Goal: Task Accomplishment & Management: Use online tool/utility

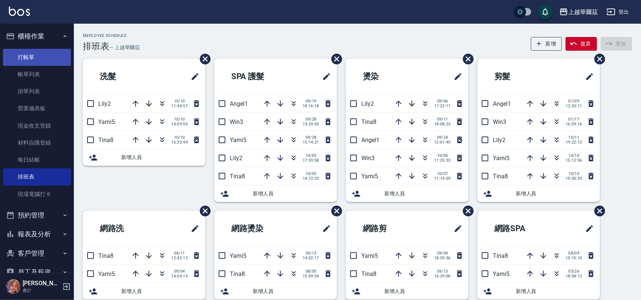
click at [43, 57] on link "打帳單" at bounding box center [37, 57] width 68 height 17
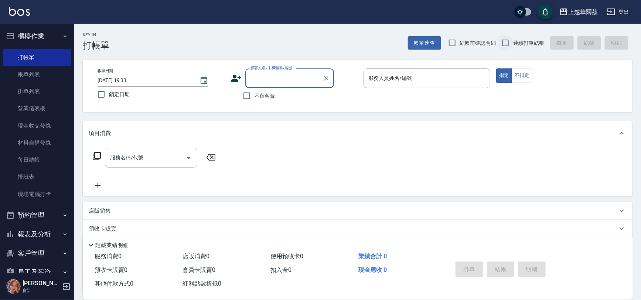
click at [501, 42] on input "連續打單結帳" at bounding box center [506, 43] width 16 height 16
checkbox input "true"
click at [252, 100] on input "不留客資" at bounding box center [247, 96] width 16 height 16
checkbox input "true"
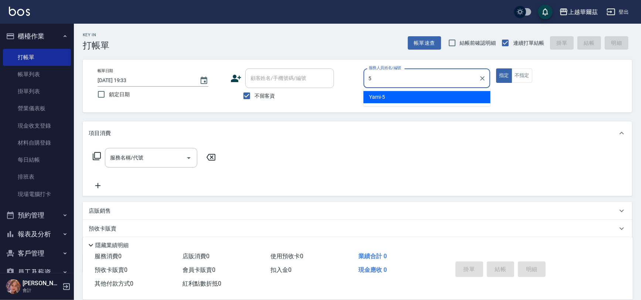
type input "Yami-5"
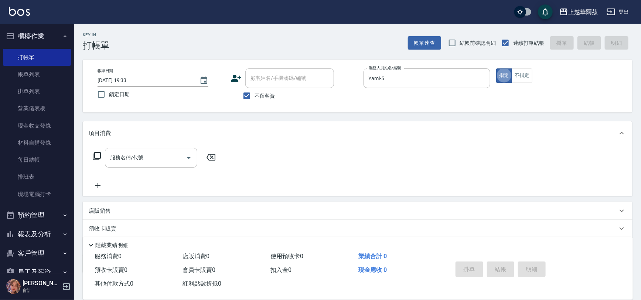
type button "true"
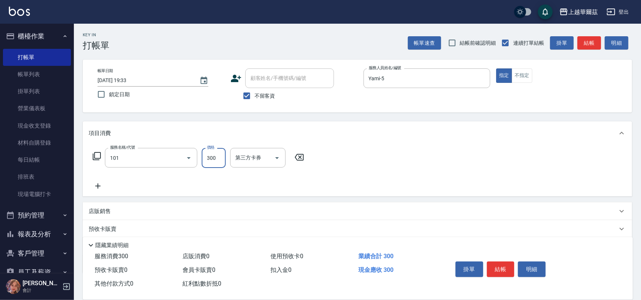
type input "洗髮300(101)"
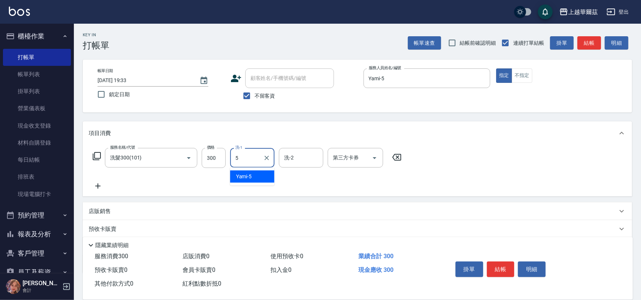
type input "Yami-5"
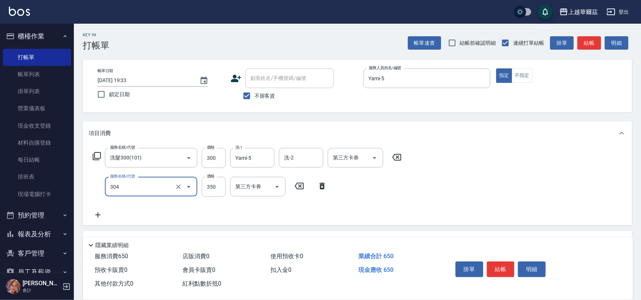
type input "剪髮350(304)"
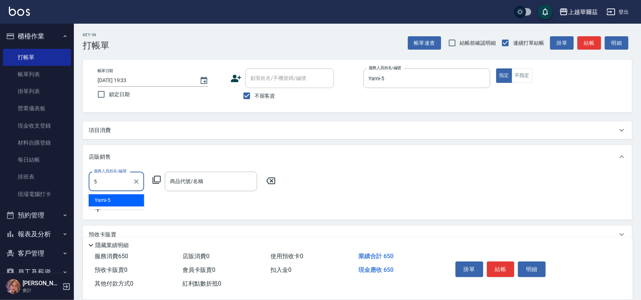
type input "Yami-5"
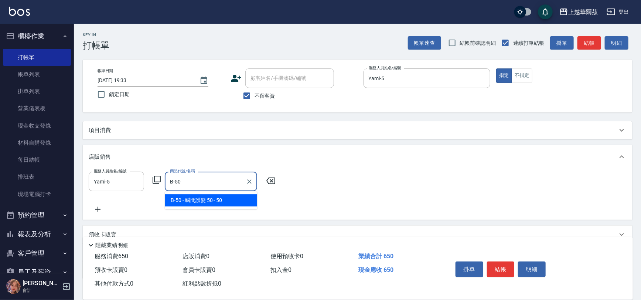
type input "瞬間護髮 50"
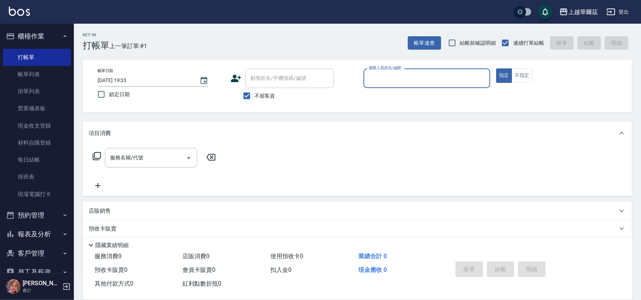
click at [248, 94] on input "不留客資" at bounding box center [247, 96] width 16 height 16
checkbox input "false"
click at [255, 83] on input "顧客姓名/手機號碼/編號" at bounding box center [290, 78] width 82 height 13
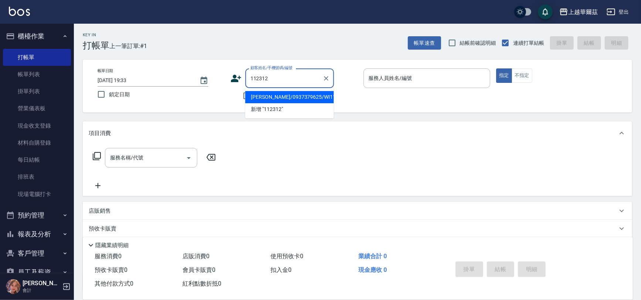
type input "[PERSON_NAME]/0937379625/WI112312"
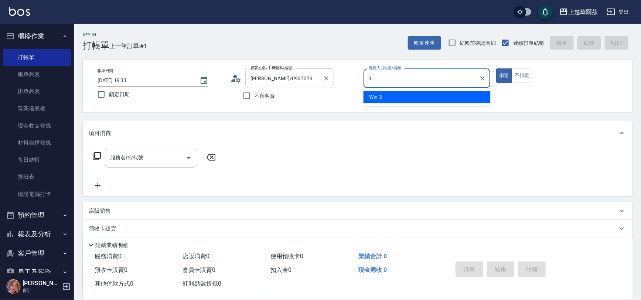
type input "Win-3"
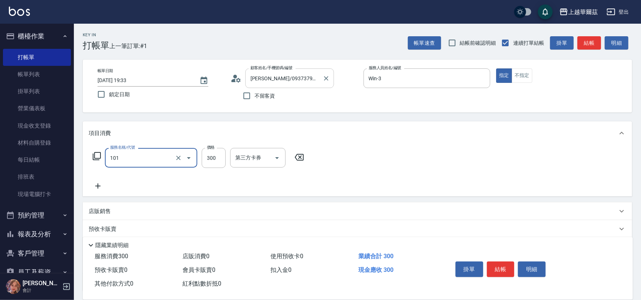
type input "洗髮300(101)"
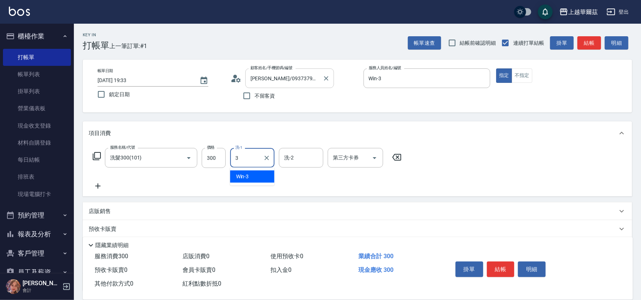
type input "Win-3"
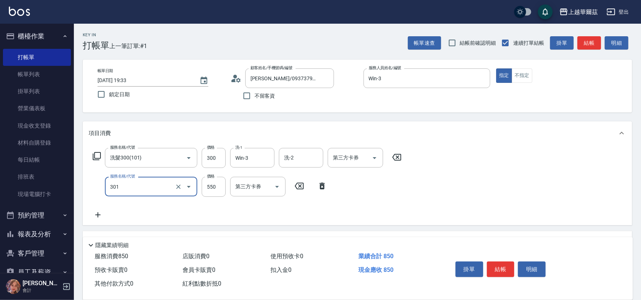
scroll to position [89, 0]
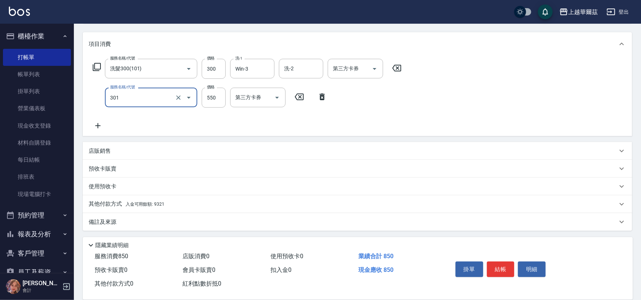
type input "剪髮550(301)"
click at [196, 203] on div "其他付款方式 入金可用餘額: 9321" at bounding box center [353, 204] width 529 height 8
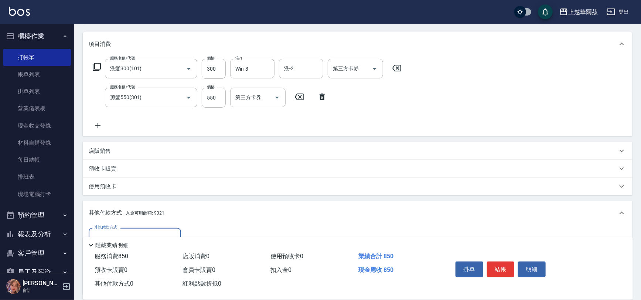
scroll to position [176, 0]
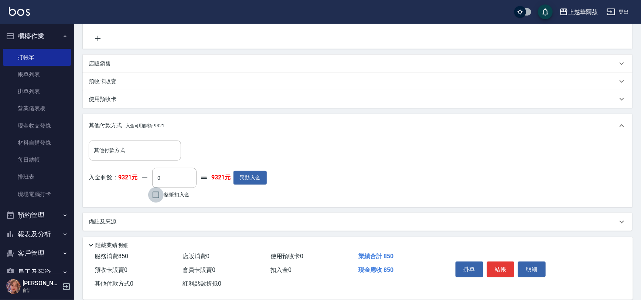
click at [154, 197] on input "整筆扣入金" at bounding box center [156, 195] width 16 height 16
checkbox input "true"
type input "850"
type input "[DATE] 19:34"
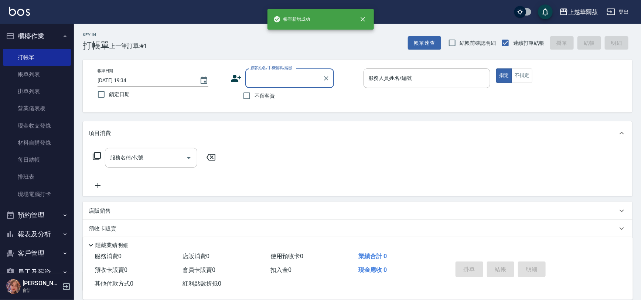
scroll to position [0, 0]
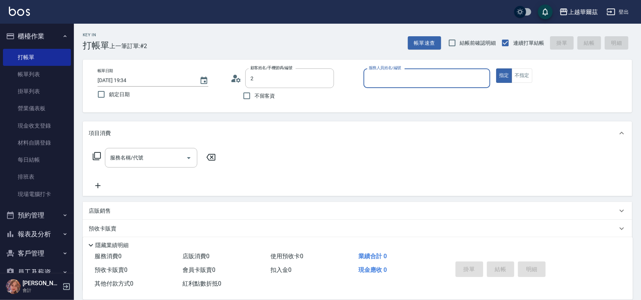
type input "[PERSON_NAME]/0937379625/WI112312"
click at [327, 77] on icon "Clear" at bounding box center [326, 78] width 4 height 4
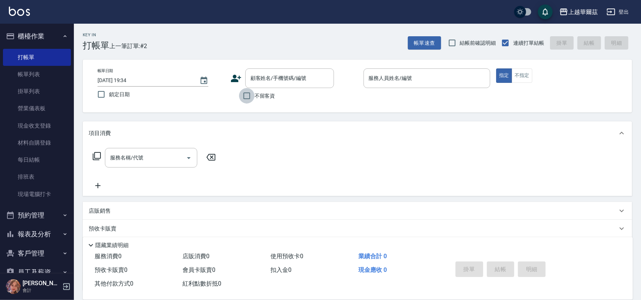
click at [241, 99] on input "不留客資" at bounding box center [247, 96] width 16 height 16
checkbox input "true"
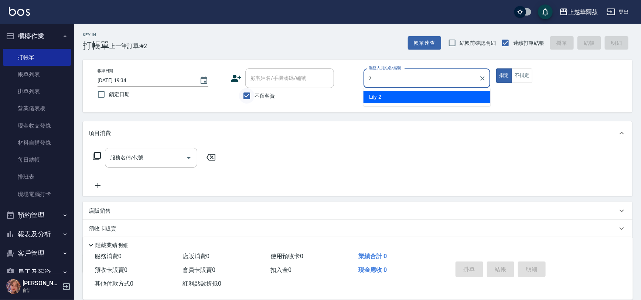
type input "Lily-2"
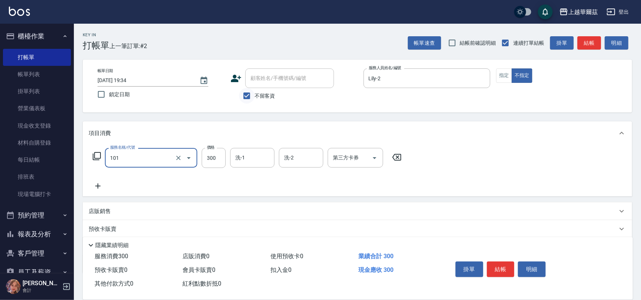
type input "洗髮300(101)"
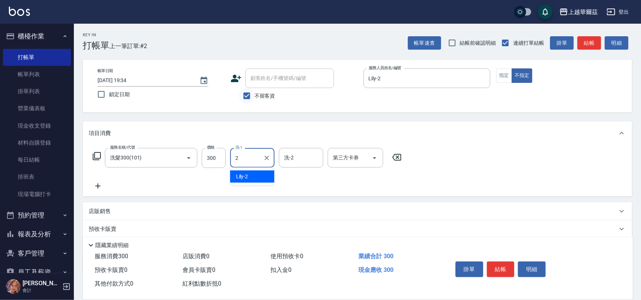
type input "Lily-2"
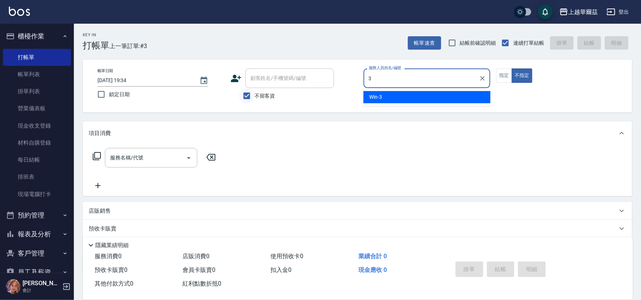
type input "Win-3"
type button "false"
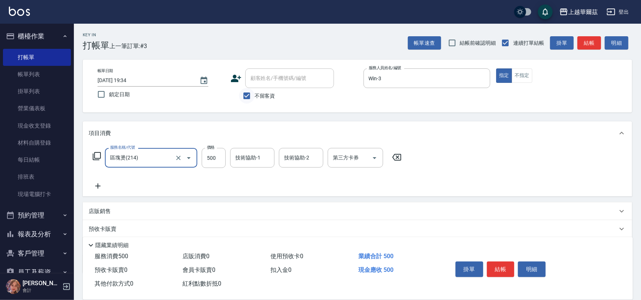
type input "區塊燙(214)"
type input "800"
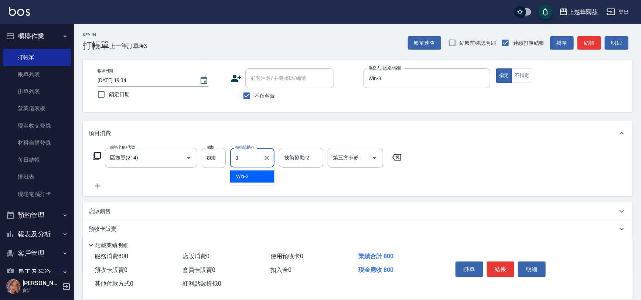
type input "Win-3"
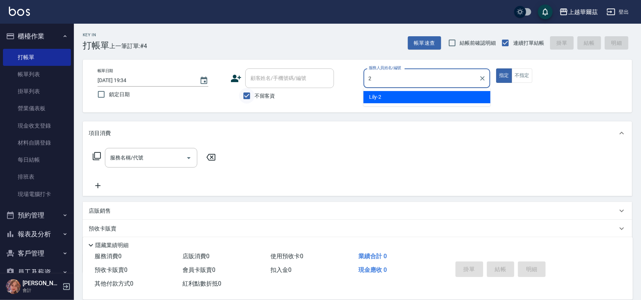
type input "Lily-2"
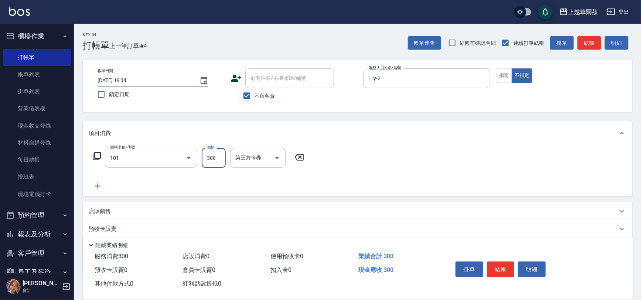
type input "洗髮300(101)"
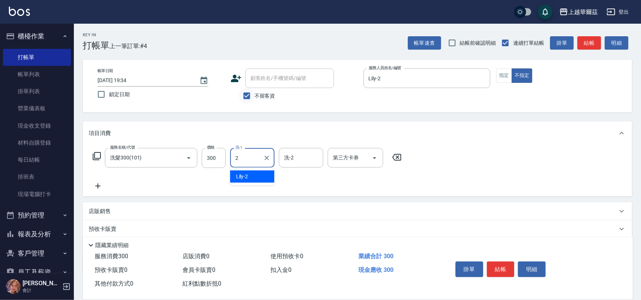
type input "Lily-2"
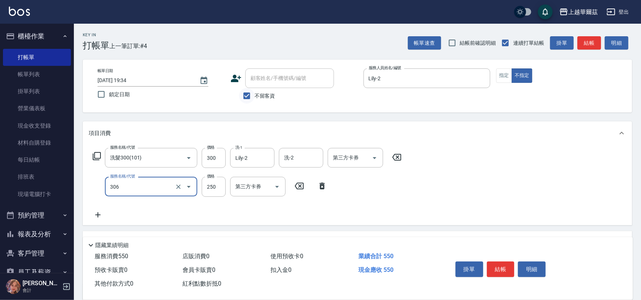
type input "剪250(306)"
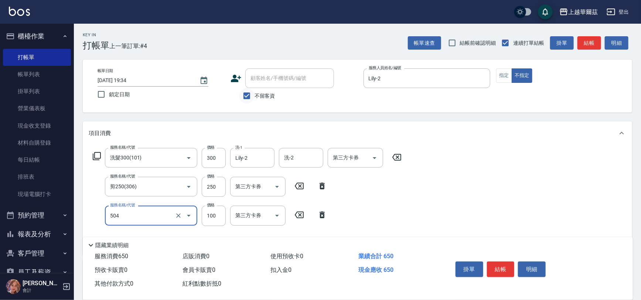
type input "電棒造型(504)"
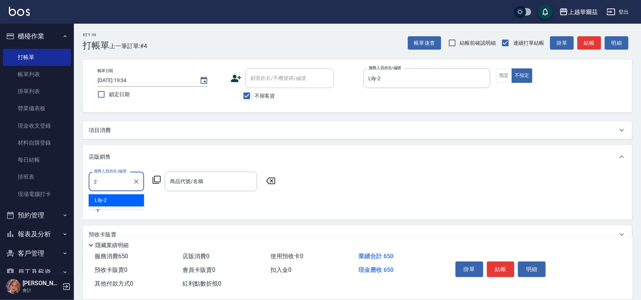
type input "Lily-2"
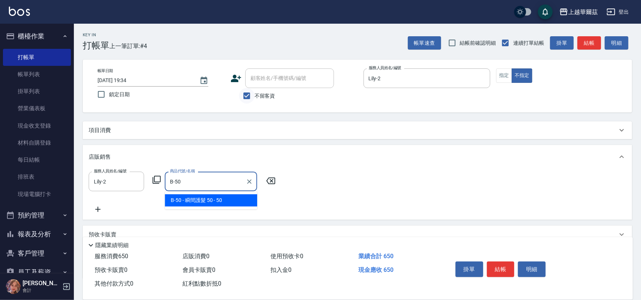
type input "瞬間護髮 50"
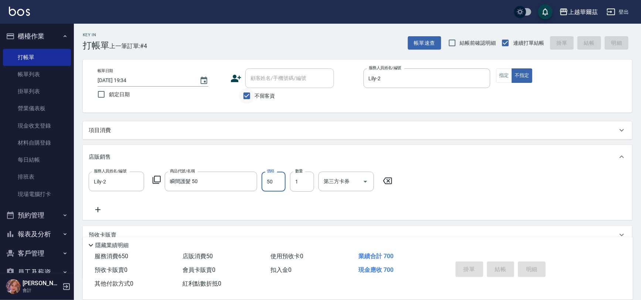
type input "[DATE] 19:35"
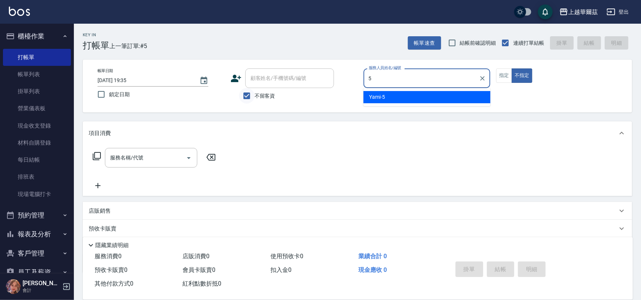
type input "Yami-5"
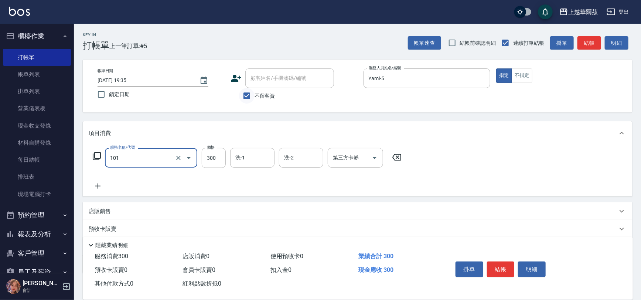
type input "洗髮300(101)"
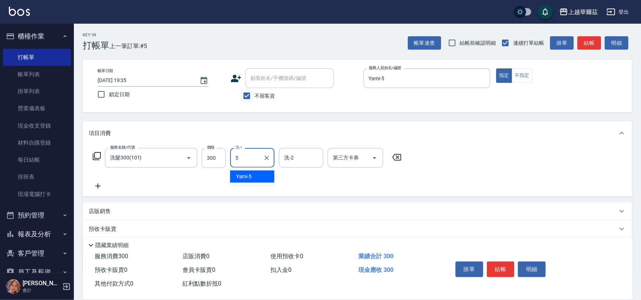
type input "Yami-5"
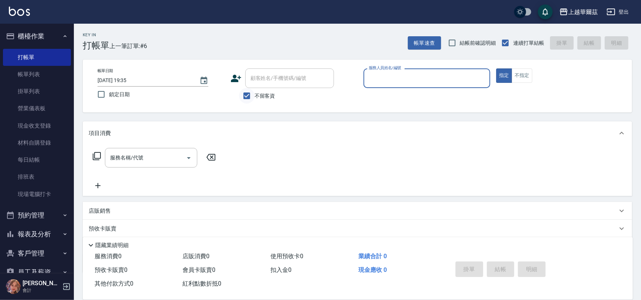
click at [244, 101] on input "不留客資" at bounding box center [247, 96] width 16 height 16
checkbox input "false"
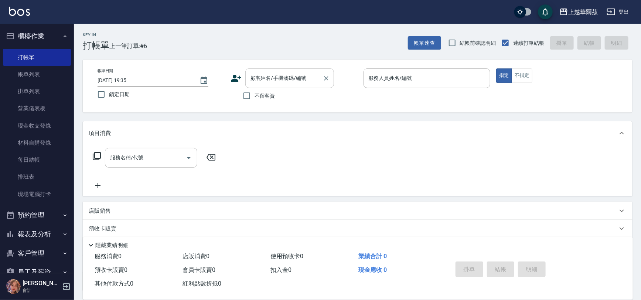
click at [260, 77] on div "顧客姓名/手機號碼/編號 顧客姓名/手機號碼/編號" at bounding box center [289, 78] width 89 height 20
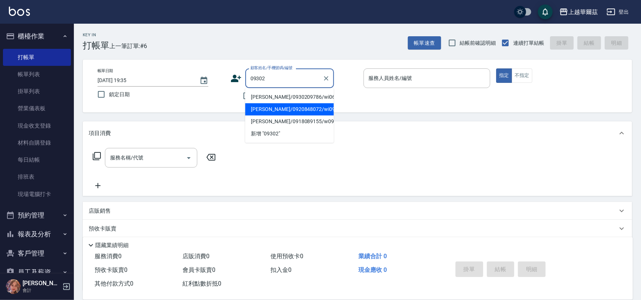
type input "[PERSON_NAME]/0920848072/wi09302"
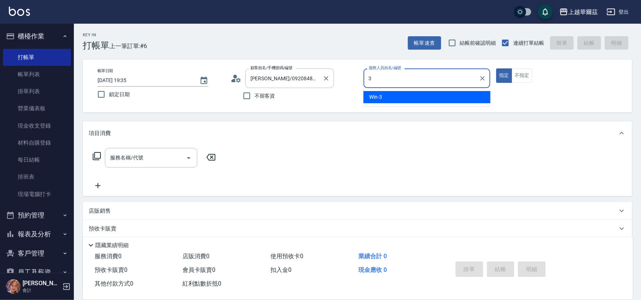
type input "Win-3"
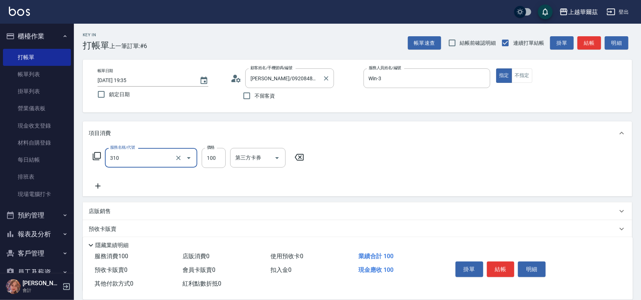
type input "瀏海100(310)"
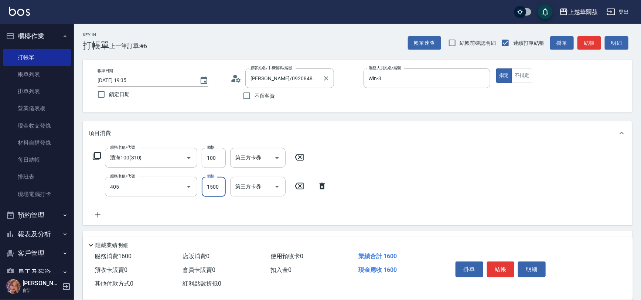
type input "染1500(405)"
type input "2000"
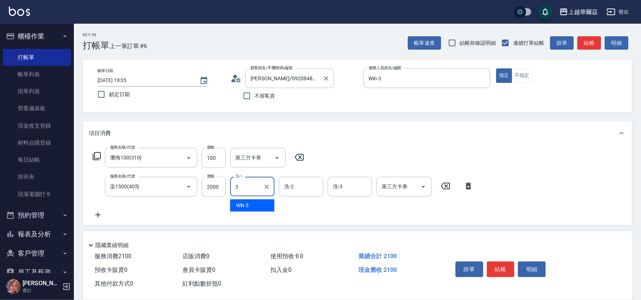
type input "Win-3"
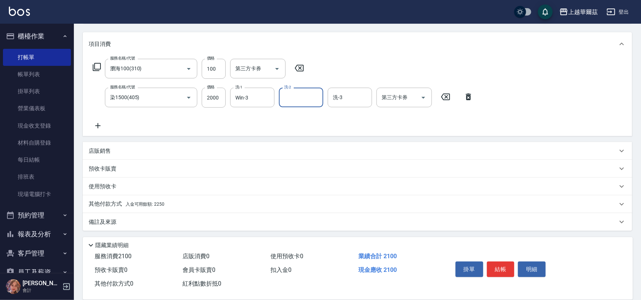
click at [204, 201] on div "其他付款方式 入金可用餘額: 2250" at bounding box center [353, 204] width 529 height 8
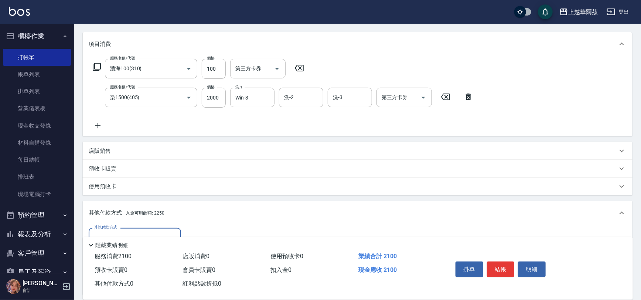
scroll to position [176, 0]
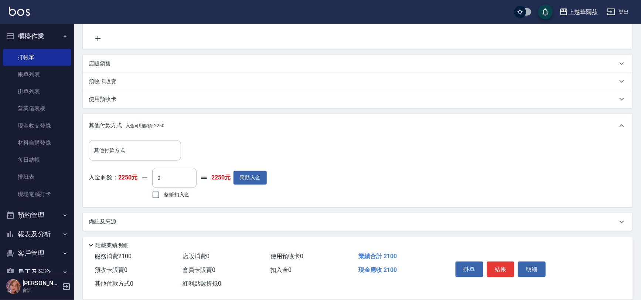
click at [166, 195] on span "整筆扣入金" at bounding box center [177, 195] width 26 height 8
click at [164, 195] on input "整筆扣入金" at bounding box center [156, 195] width 16 height 16
checkbox input "true"
type input "2100"
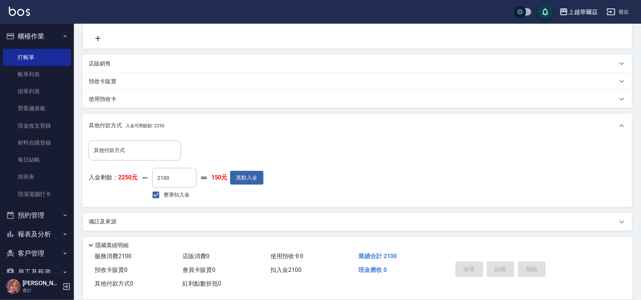
type input "[DATE] 19:39"
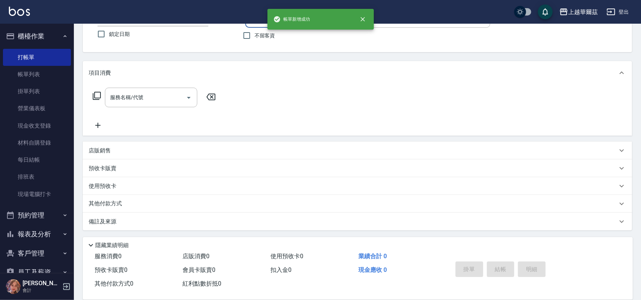
scroll to position [0, 0]
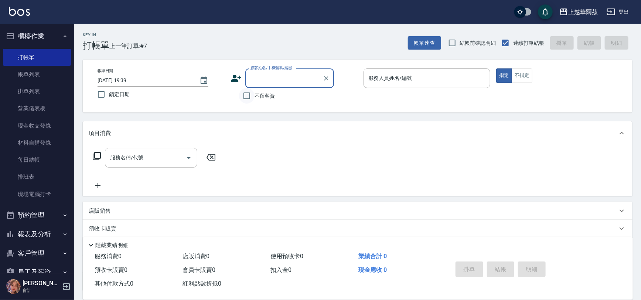
click at [249, 98] on input "不留客資" at bounding box center [247, 96] width 16 height 16
checkbox input "true"
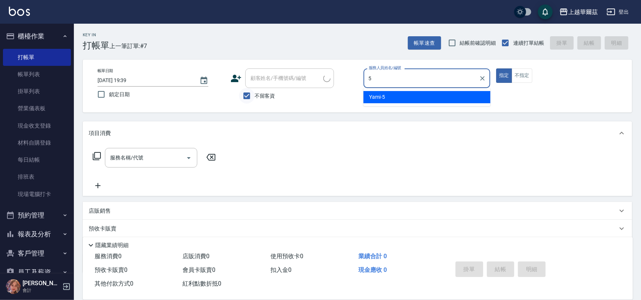
type input "Yami-5"
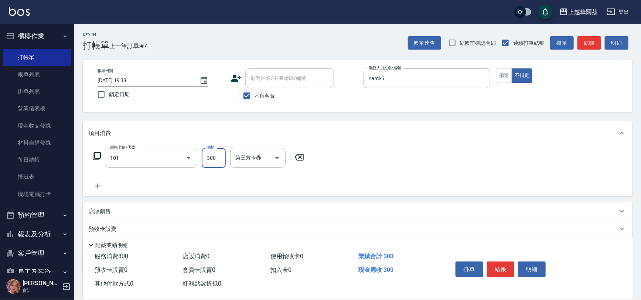
type input "洗髮300(101)"
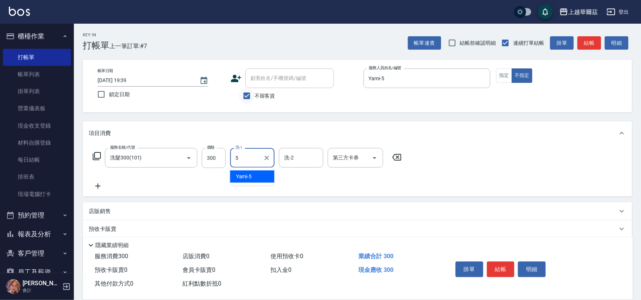
type input "Yami-5"
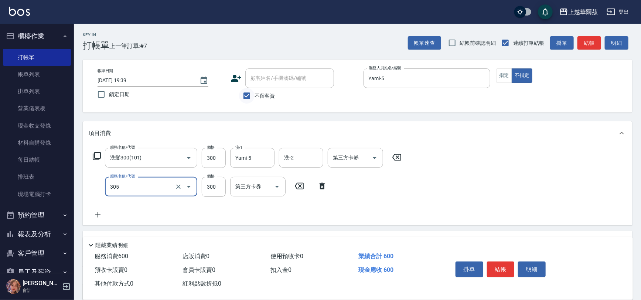
type input "剪髮300(305)"
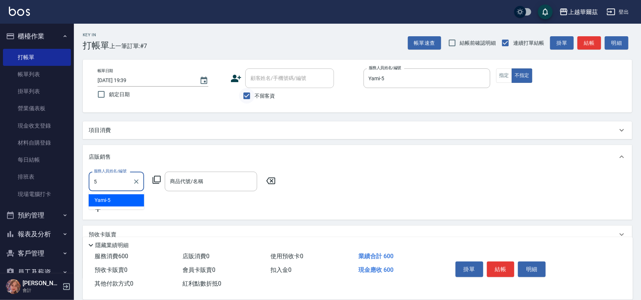
type input "Yami-5"
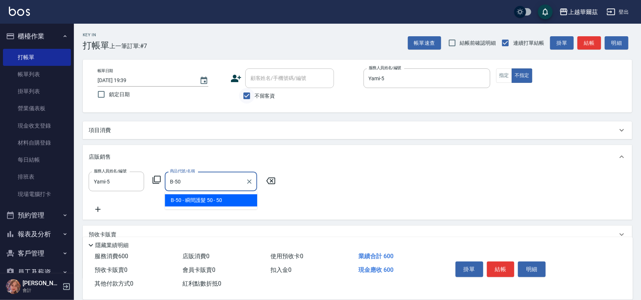
type input "瞬間護髮 50"
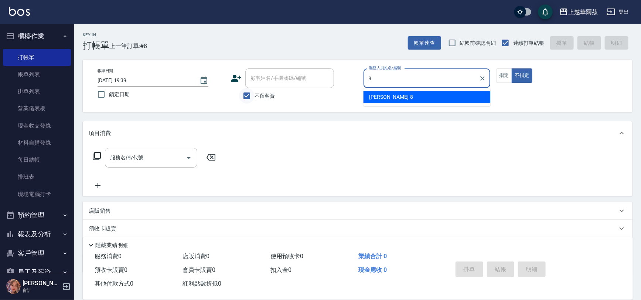
type input "[PERSON_NAME]-8"
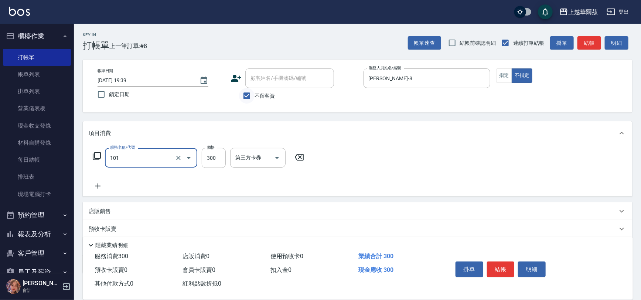
type input "洗髮300(101)"
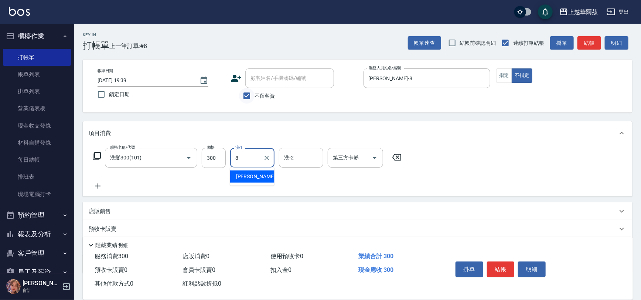
type input "[PERSON_NAME]-8"
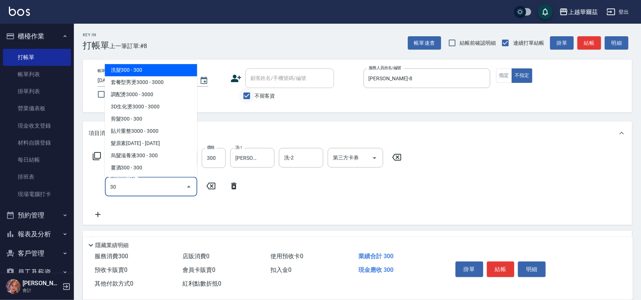
type input "306"
type input "305"
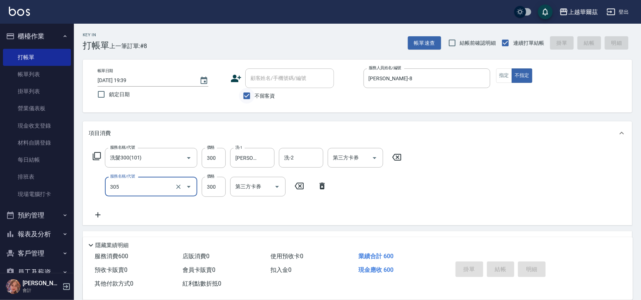
type input "[DATE] 19:40"
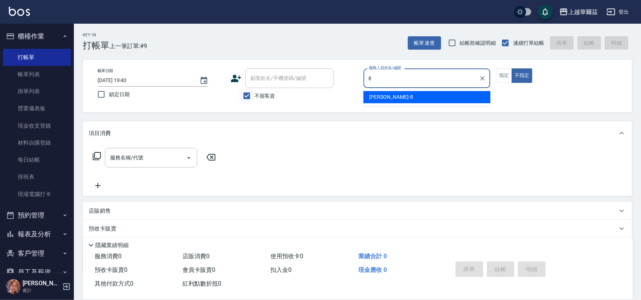
type input "[PERSON_NAME]-8"
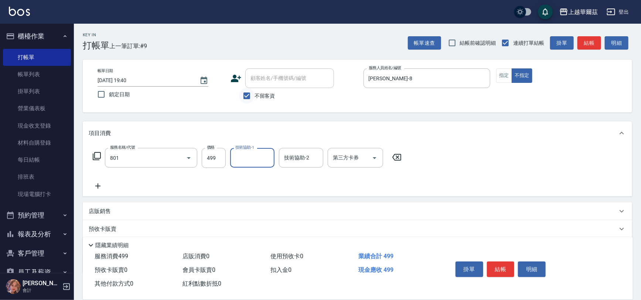
type input "舒壓洗499(801)"
type input "[PERSON_NAME]-8"
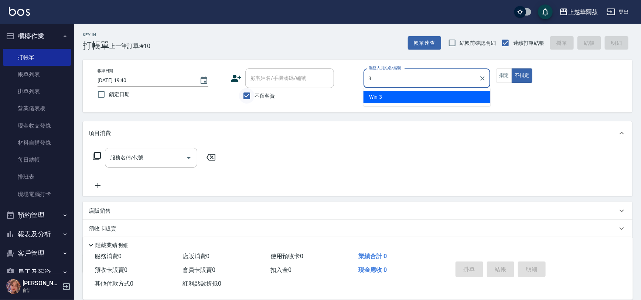
type input "Win-3"
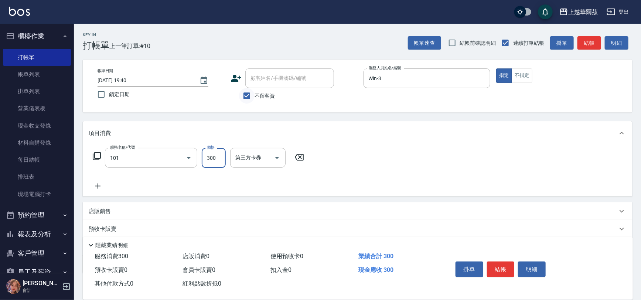
type input "洗髮300(101)"
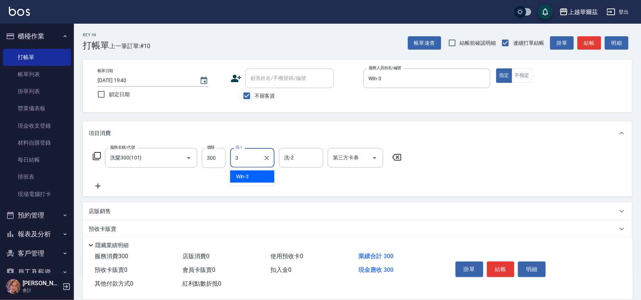
type input "Win-3"
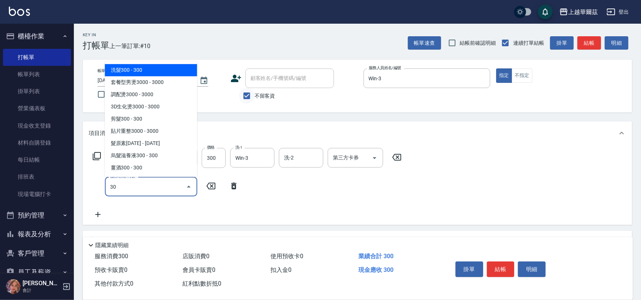
type input "301"
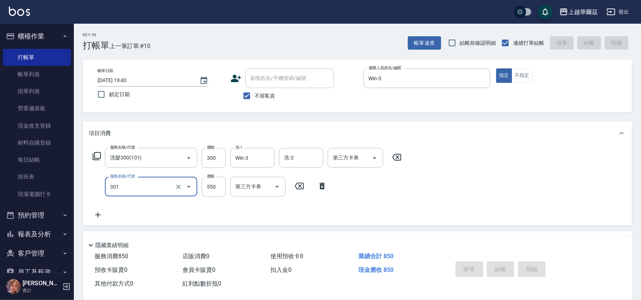
type input "[DATE] 19:44"
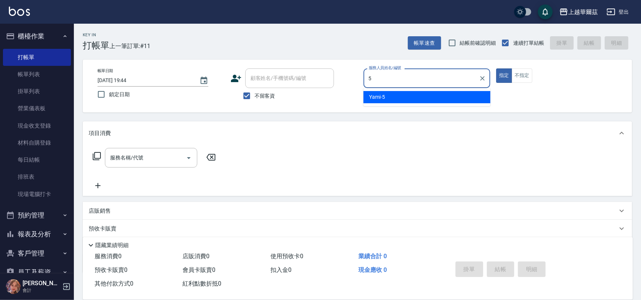
type input "Yami-5"
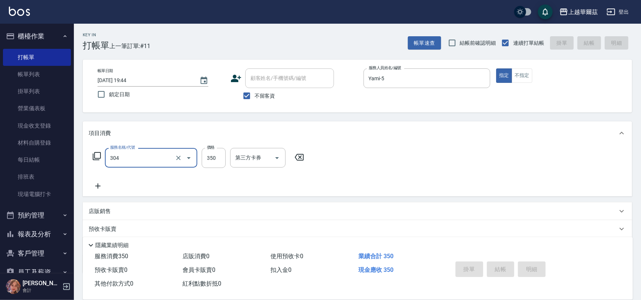
type input "304"
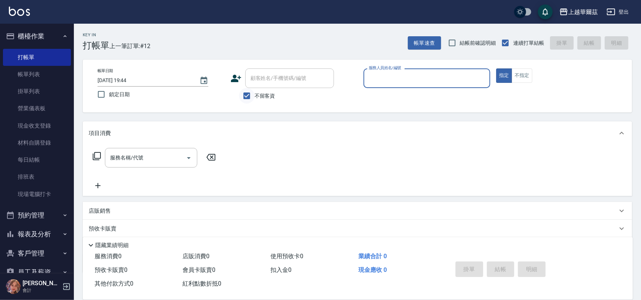
click at [246, 92] on input "不留客資" at bounding box center [247, 96] width 16 height 16
checkbox input "false"
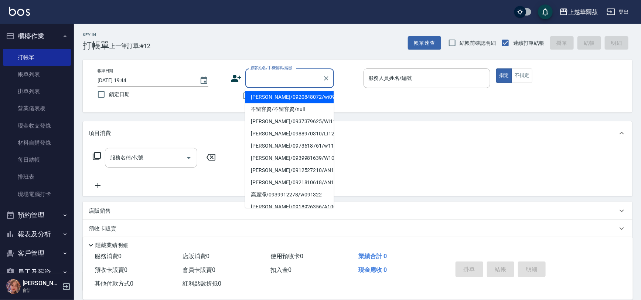
click at [259, 80] on div "顧客姓名/手機號碼/編號 顧客姓名/手機號碼/編號" at bounding box center [289, 78] width 89 height 20
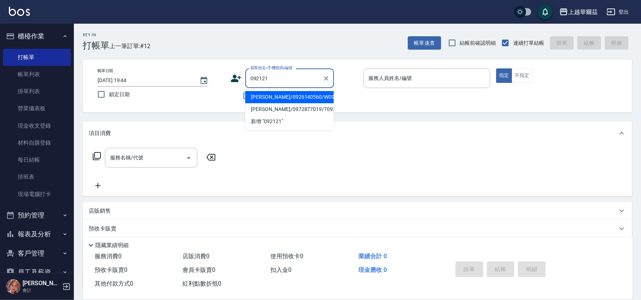
type input "[PERSON_NAME]/0926140560/W092121"
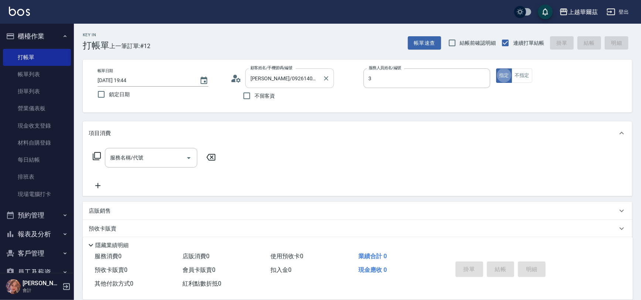
type input "Win-3"
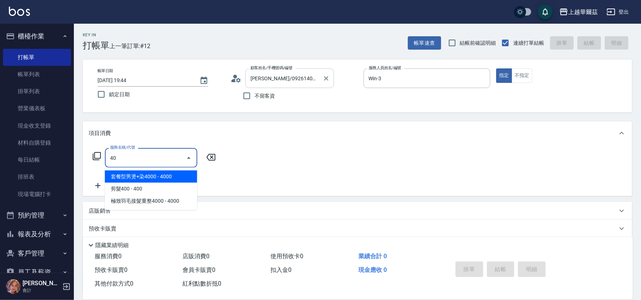
type input "4"
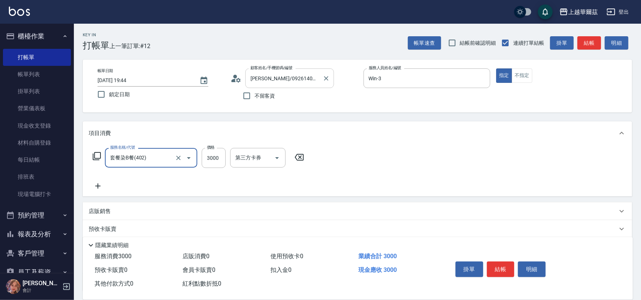
type input "套餐染B餐(402)"
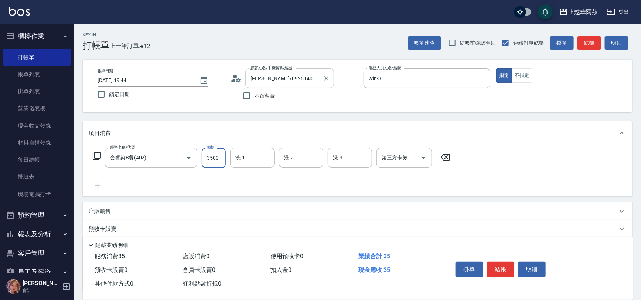
type input "3500"
type input "Win-3"
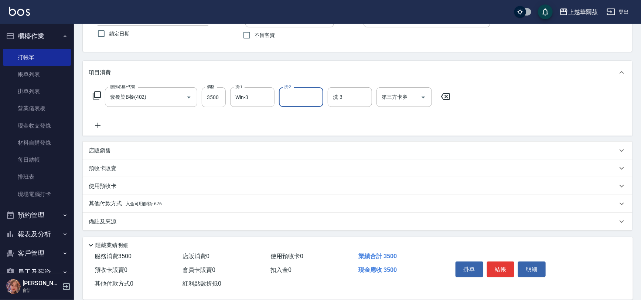
click at [174, 196] on div "其他付款方式 入金可用餘額: 676" at bounding box center [357, 204] width 549 height 18
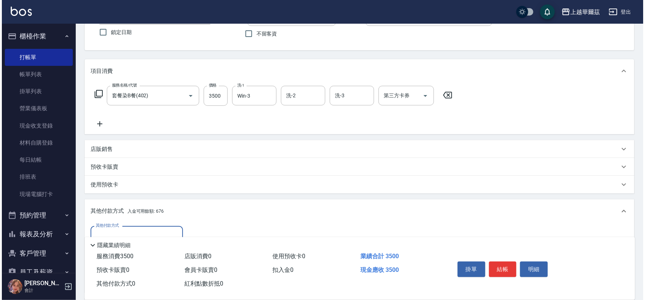
scroll to position [147, 0]
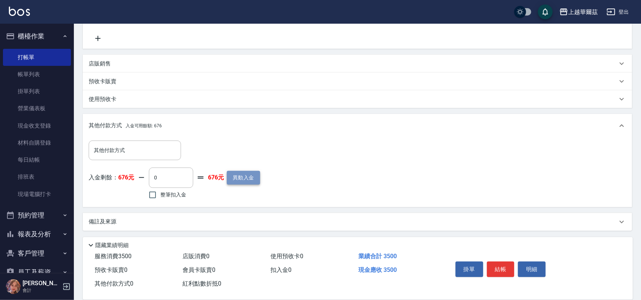
click at [234, 178] on button "異動入金" at bounding box center [243, 178] width 33 height 14
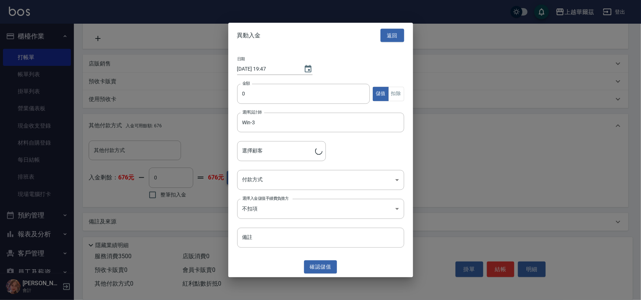
type input "[PERSON_NAME]/0926140560/W092121"
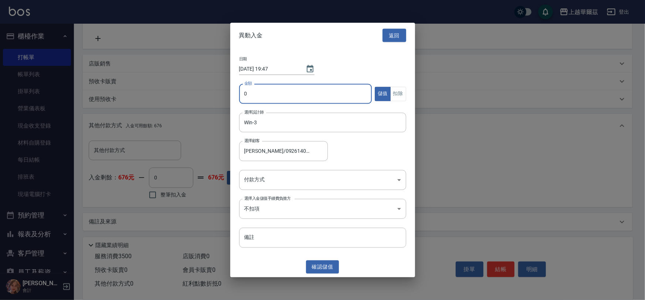
click at [267, 92] on input "0" at bounding box center [305, 94] width 133 height 20
type input "4000"
click at [287, 181] on body "上越華爾茲 登出 櫃檯作業 打帳單 帳單列表 掛單列表 營業儀表板 現金收支登錄 材料自購登錄 每日結帳 排班表 現場電腦打卡 預約管理 預約管理 單日預約紀…" at bounding box center [322, 76] width 645 height 447
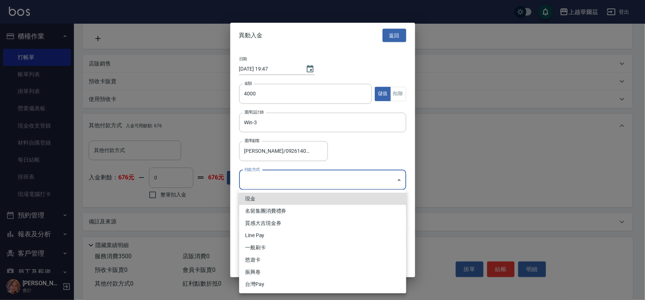
click at [282, 198] on li "現金" at bounding box center [322, 198] width 167 height 12
type input "現金"
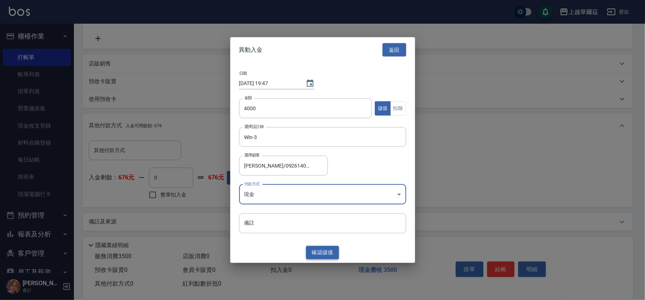
click at [320, 253] on button "確認 儲值" at bounding box center [322, 252] width 33 height 14
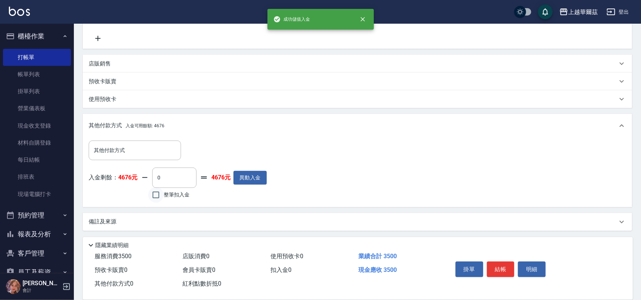
click at [158, 195] on input "整筆扣入金" at bounding box center [156, 195] width 16 height 16
checkbox input "true"
type input "3500"
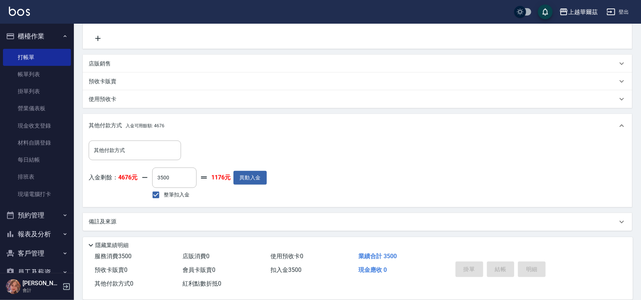
type input "[DATE] 19:47"
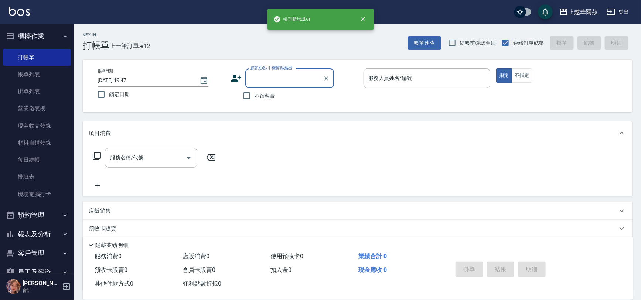
scroll to position [0, 0]
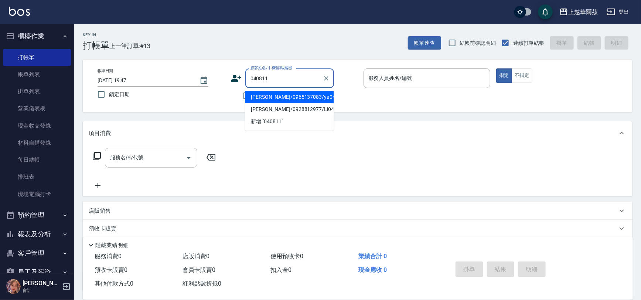
type input "[PERSON_NAME]/0965137083/ya040811"
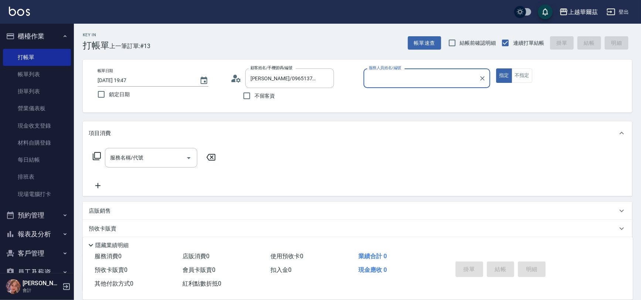
type input "Yami-5"
click at [496, 68] on button "指定" at bounding box center [504, 75] width 16 height 14
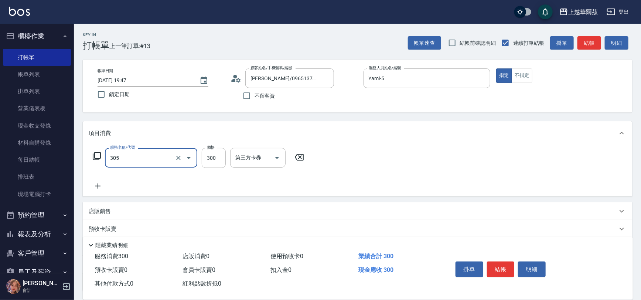
scroll to position [61, 0]
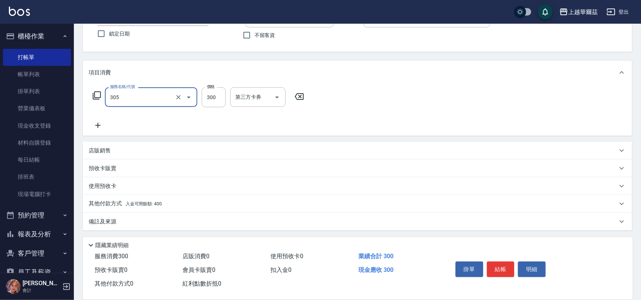
type input "剪髮300(305)"
click at [180, 204] on div "其他付款方式 入金可用餘額: 400" at bounding box center [353, 204] width 529 height 8
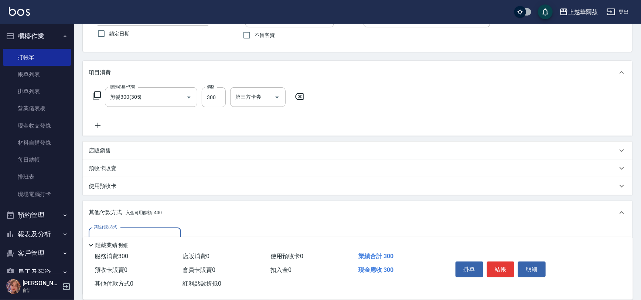
scroll to position [147, 0]
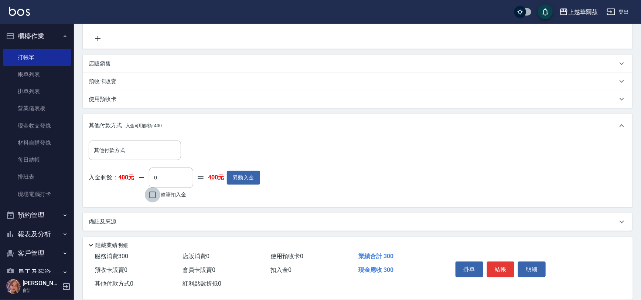
click at [158, 195] on input "整筆扣入金" at bounding box center [153, 195] width 16 height 16
checkbox input "true"
type input "300"
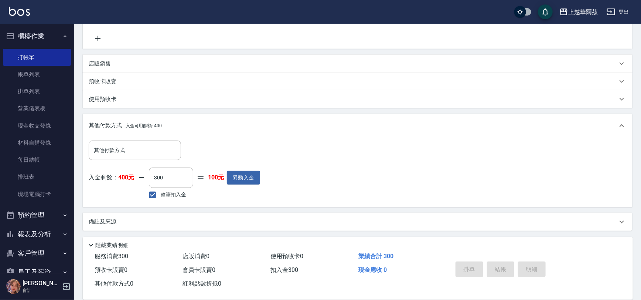
type input "[DATE] 19:48"
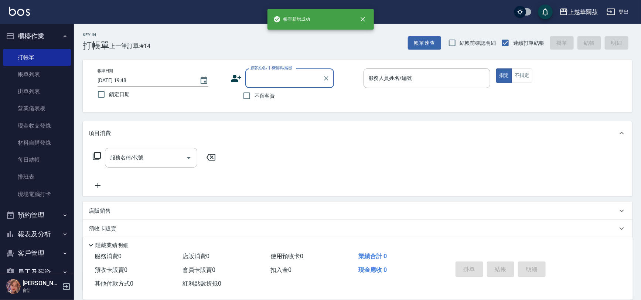
scroll to position [0, 0]
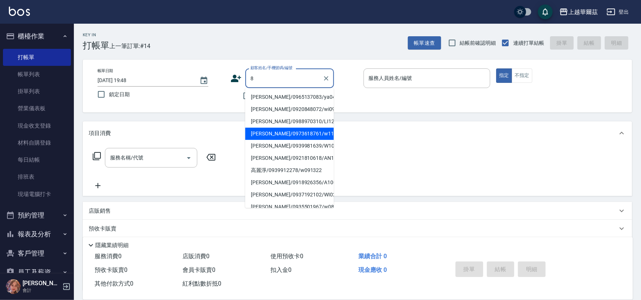
type input "8"
click at [355, 113] on div "Key In 打帳單 上一筆訂單:#14 帳單速查 結帳前確認明細 連續打單結帳 掛單 結帳 明細 帳單日期 [DATE] 19:48 鎖定日期 顧客姓名/手…" at bounding box center [357, 192] width 567 height 336
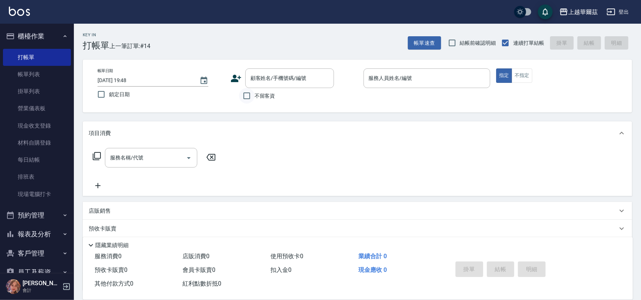
click at [247, 93] on input "不留客資" at bounding box center [247, 96] width 16 height 16
checkbox input "true"
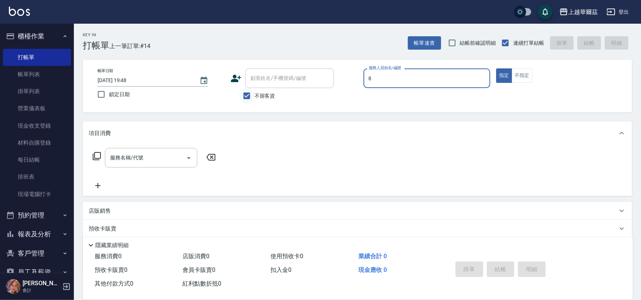
type input "[PERSON_NAME]-8"
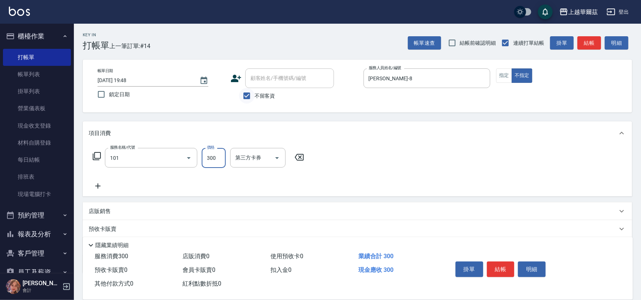
type input "洗髮300(101)"
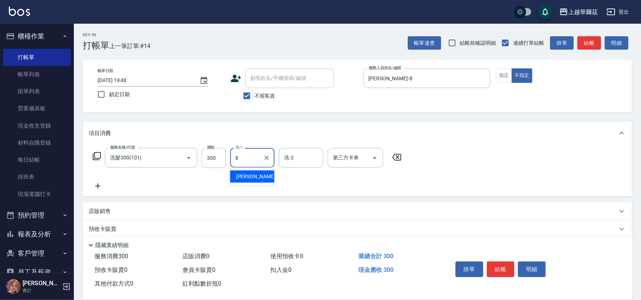
type input "[PERSON_NAME]-8"
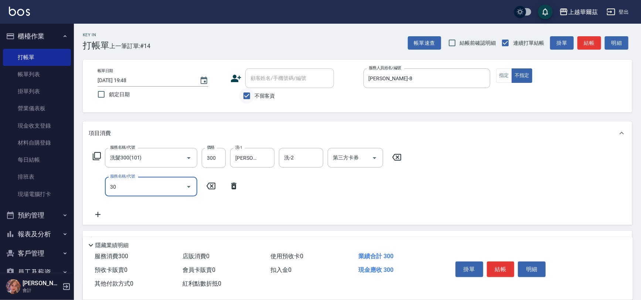
type input "305"
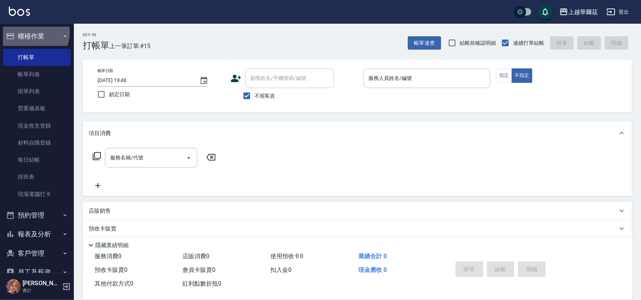
click at [26, 32] on button "櫃檯作業" at bounding box center [37, 36] width 68 height 19
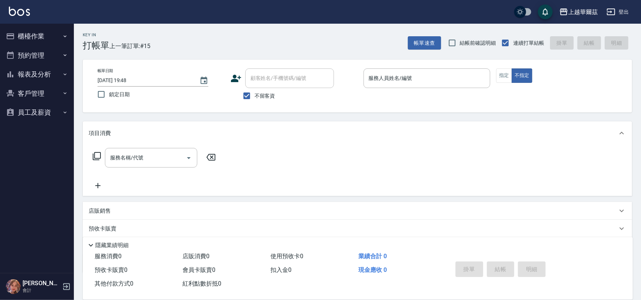
click at [26, 32] on button "櫃檯作業" at bounding box center [37, 36] width 68 height 19
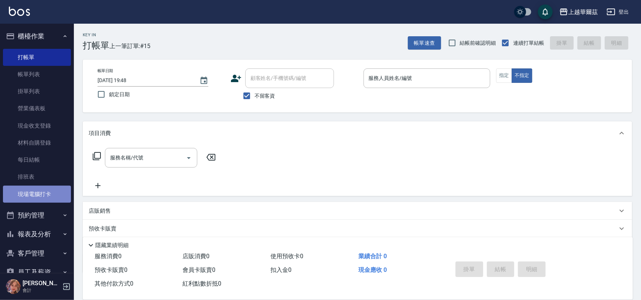
click at [39, 188] on link "現場電腦打卡" at bounding box center [37, 193] width 68 height 17
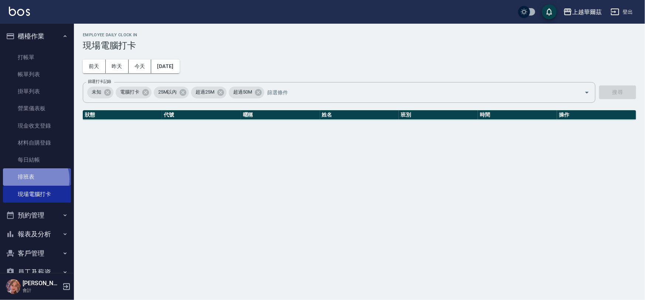
click at [34, 179] on link "排班表" at bounding box center [37, 176] width 68 height 17
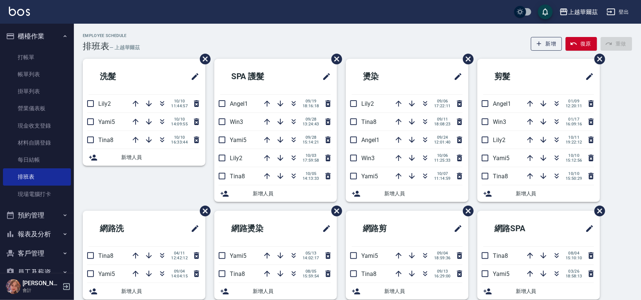
click at [30, 34] on button "櫃檯作業" at bounding box center [37, 36] width 68 height 19
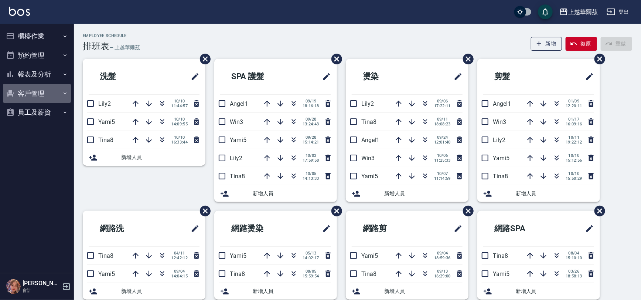
click at [40, 92] on button "客戶管理" at bounding box center [37, 93] width 68 height 19
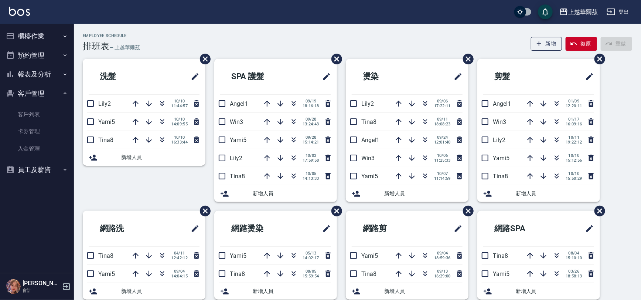
click at [40, 92] on button "客戶管理" at bounding box center [37, 93] width 68 height 19
click at [47, 74] on button "報表及分析" at bounding box center [37, 74] width 68 height 19
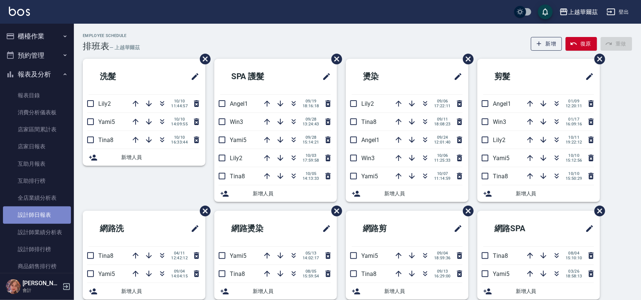
click at [44, 211] on link "設計師日報表" at bounding box center [37, 214] width 68 height 17
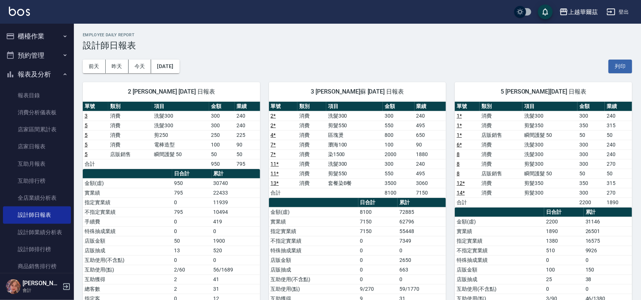
click at [17, 41] on button "櫃檯作業" at bounding box center [37, 36] width 68 height 19
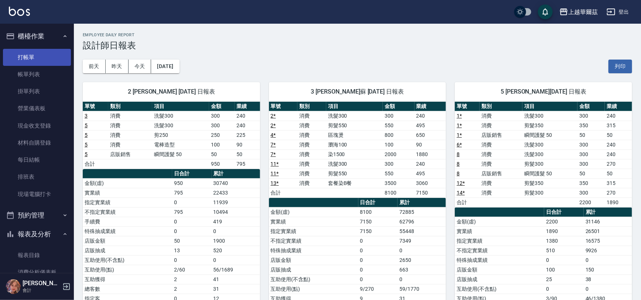
click at [49, 55] on link "打帳單" at bounding box center [37, 57] width 68 height 17
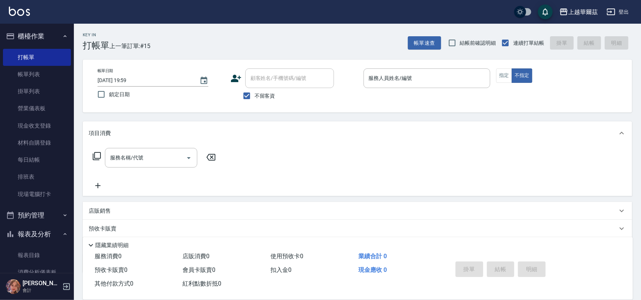
click at [260, 79] on input "顧客姓名/手機號碼/編號" at bounding box center [290, 78] width 82 height 13
drag, startPoint x: 250, startPoint y: 93, endPoint x: 263, endPoint y: 79, distance: 19.3
click at [250, 93] on input "不留客資" at bounding box center [247, 96] width 16 height 16
checkbox input "false"
click at [263, 79] on div "顧客姓名/手機號碼/編號 顧客姓名/手機號碼/編號" at bounding box center [289, 78] width 89 height 20
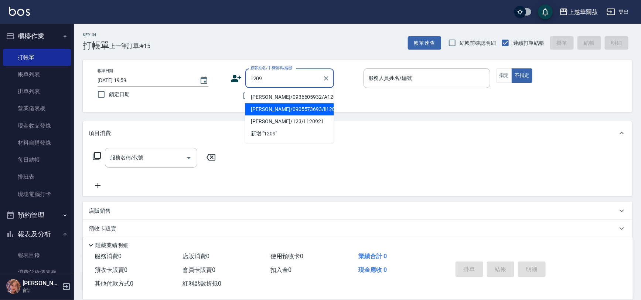
click at [303, 110] on li "[PERSON_NAME]/0905573693/li120911" at bounding box center [289, 109] width 89 height 12
type input "[PERSON_NAME]/0905573693/li120911"
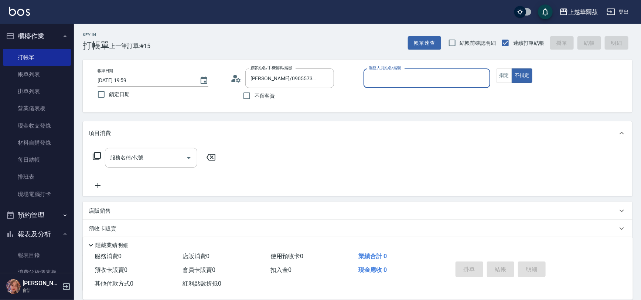
type input "Lily-2"
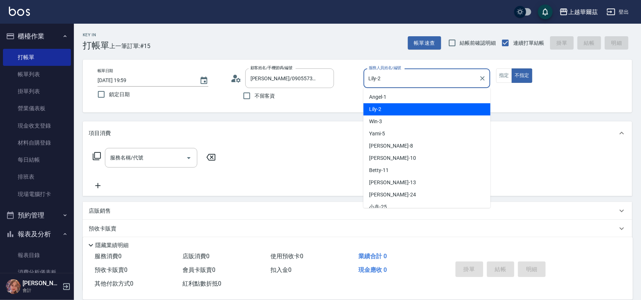
click at [374, 73] on input "Lily-2" at bounding box center [421, 78] width 109 height 13
click at [380, 105] on span "Lily -2" at bounding box center [375, 109] width 12 height 8
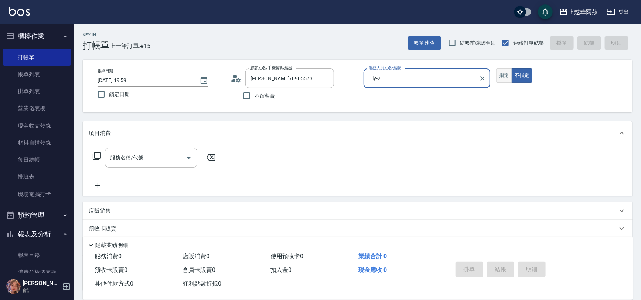
click at [503, 75] on button "指定" at bounding box center [504, 75] width 16 height 14
click at [140, 161] on input "服務名稱/代號" at bounding box center [145, 157] width 75 height 13
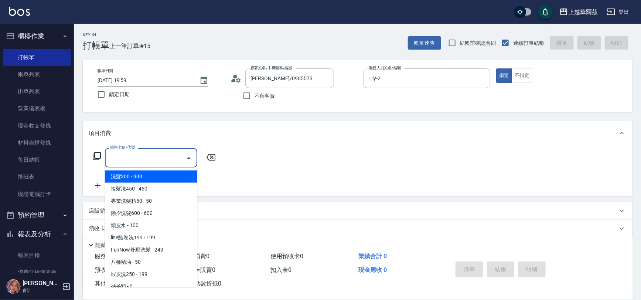
click at [131, 180] on span "洗髮300 - 300" at bounding box center [151, 176] width 92 height 12
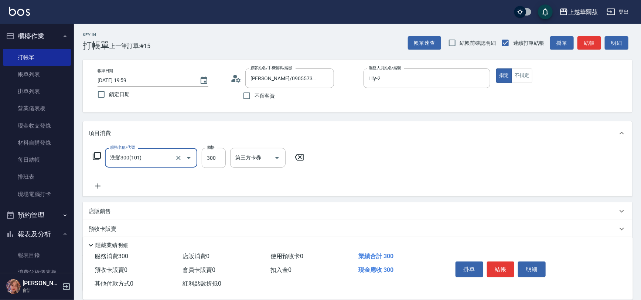
type input "洗髮300(101)"
click at [245, 161] on input "洗-1" at bounding box center [252, 157] width 38 height 13
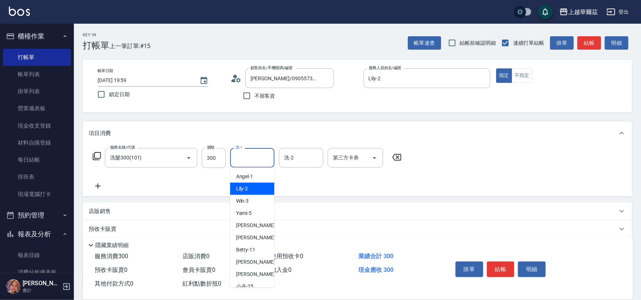
drag, startPoint x: 251, startPoint y: 188, endPoint x: 146, endPoint y: 215, distance: 109.1
click at [251, 188] on div "Lily -2" at bounding box center [252, 189] width 44 height 12
type input "Lily-2"
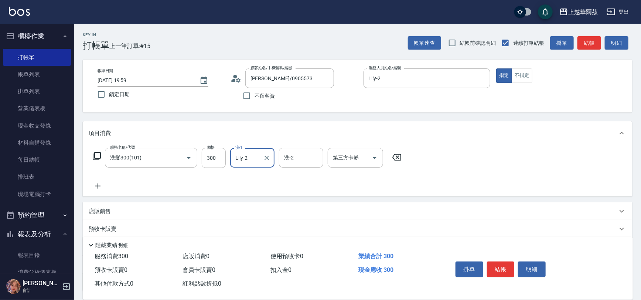
click at [94, 183] on icon at bounding box center [98, 185] width 18 height 9
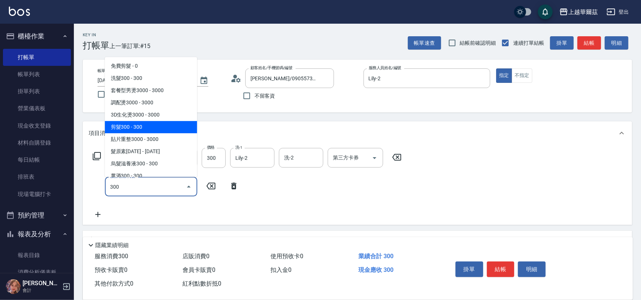
click at [120, 127] on span "剪髮300 - 300" at bounding box center [151, 127] width 92 height 12
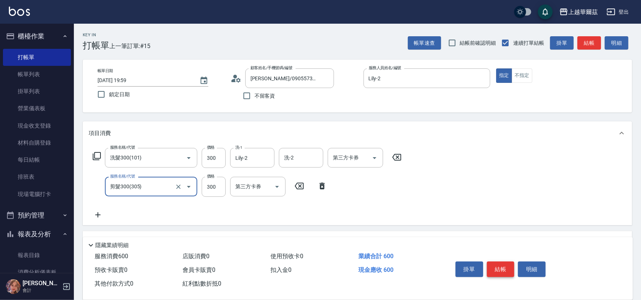
type input "剪髮300(305)"
click at [499, 270] on button "結帳" at bounding box center [501, 269] width 28 height 16
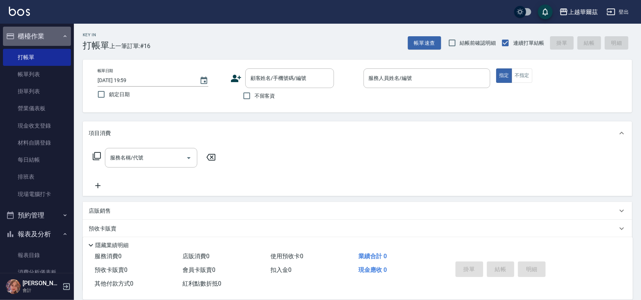
click at [45, 37] on button "櫃檯作業" at bounding box center [37, 36] width 68 height 19
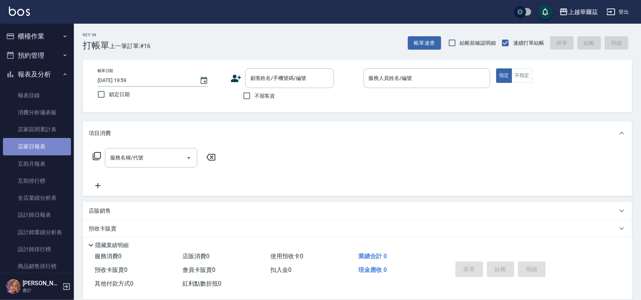
click at [44, 148] on link "店家日報表" at bounding box center [37, 146] width 68 height 17
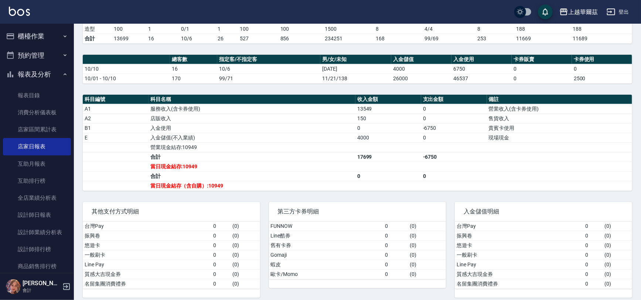
scroll to position [177, 0]
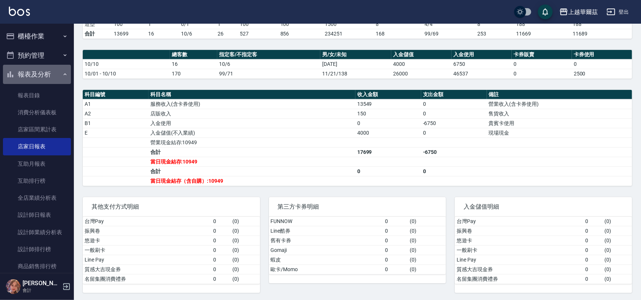
click at [43, 71] on button "報表及分析" at bounding box center [37, 74] width 68 height 19
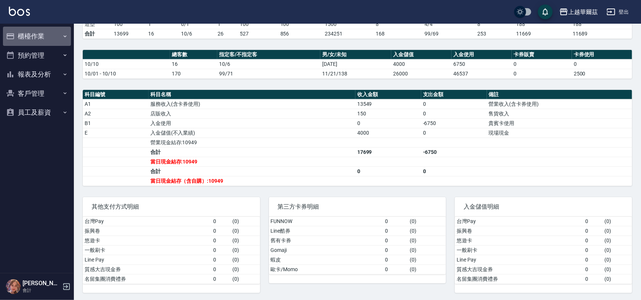
click at [35, 37] on button "櫃檯作業" at bounding box center [37, 36] width 68 height 19
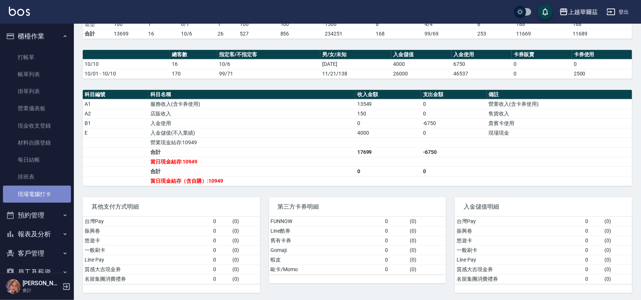
click at [42, 196] on link "現場電腦打卡" at bounding box center [37, 193] width 68 height 17
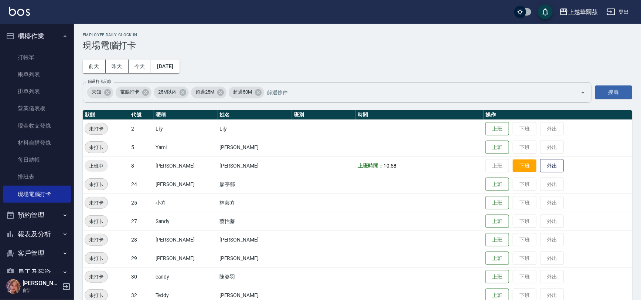
click at [513, 169] on button "下班" at bounding box center [525, 165] width 24 height 13
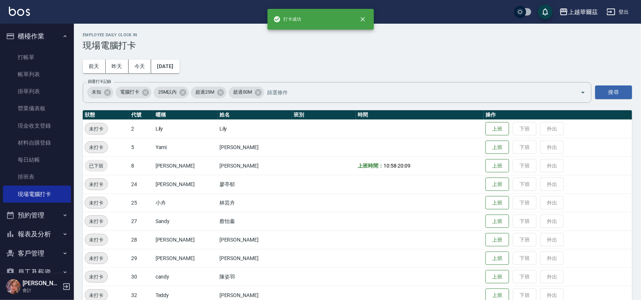
click at [62, 34] on icon "button" at bounding box center [65, 36] width 6 height 6
